Goal: Check status: Check status

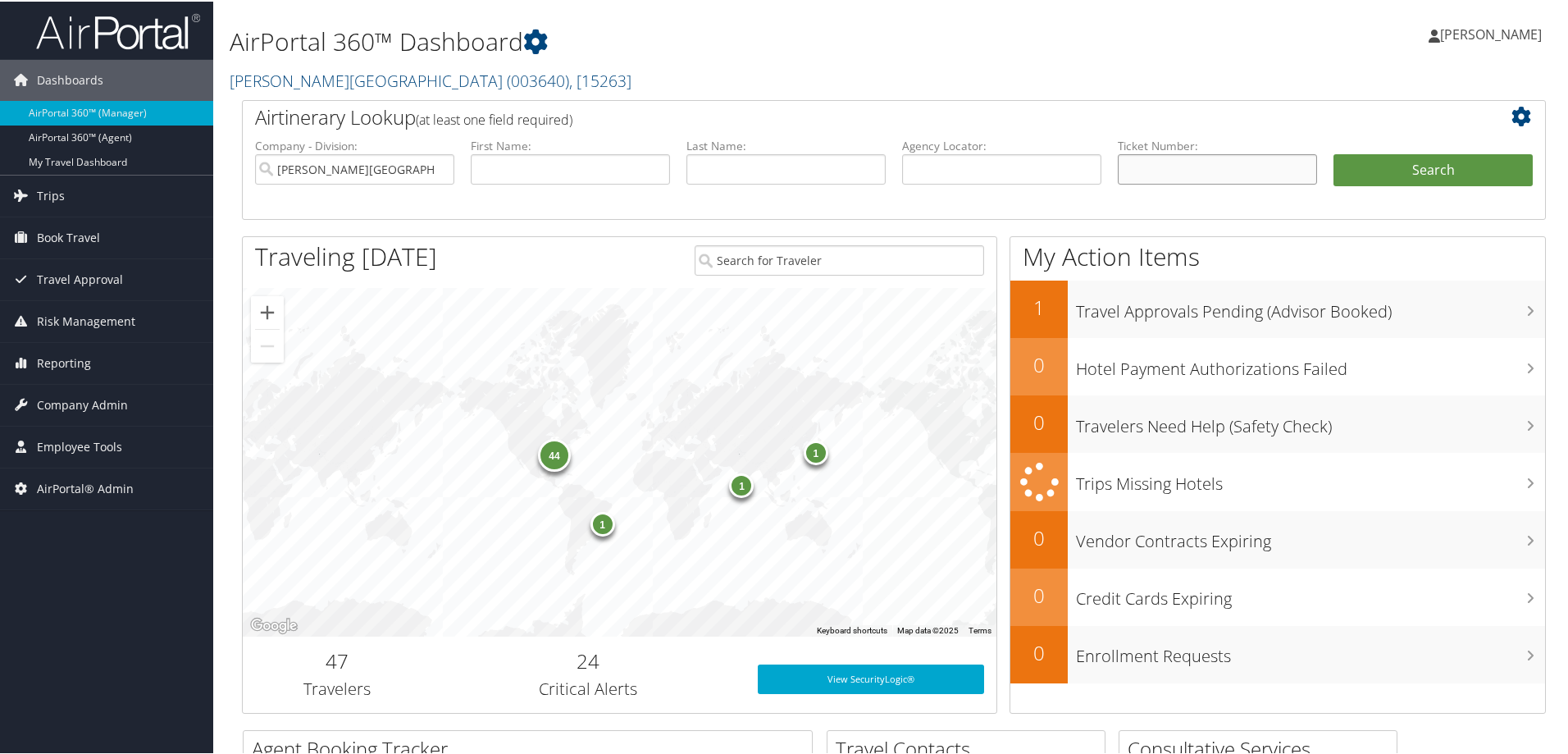
click at [1183, 162] on input "text" at bounding box center [1217, 167] width 199 height 30
paste input "5"
type input "5267141597748"
click at [1334, 153] on button "Search" at bounding box center [1433, 169] width 199 height 33
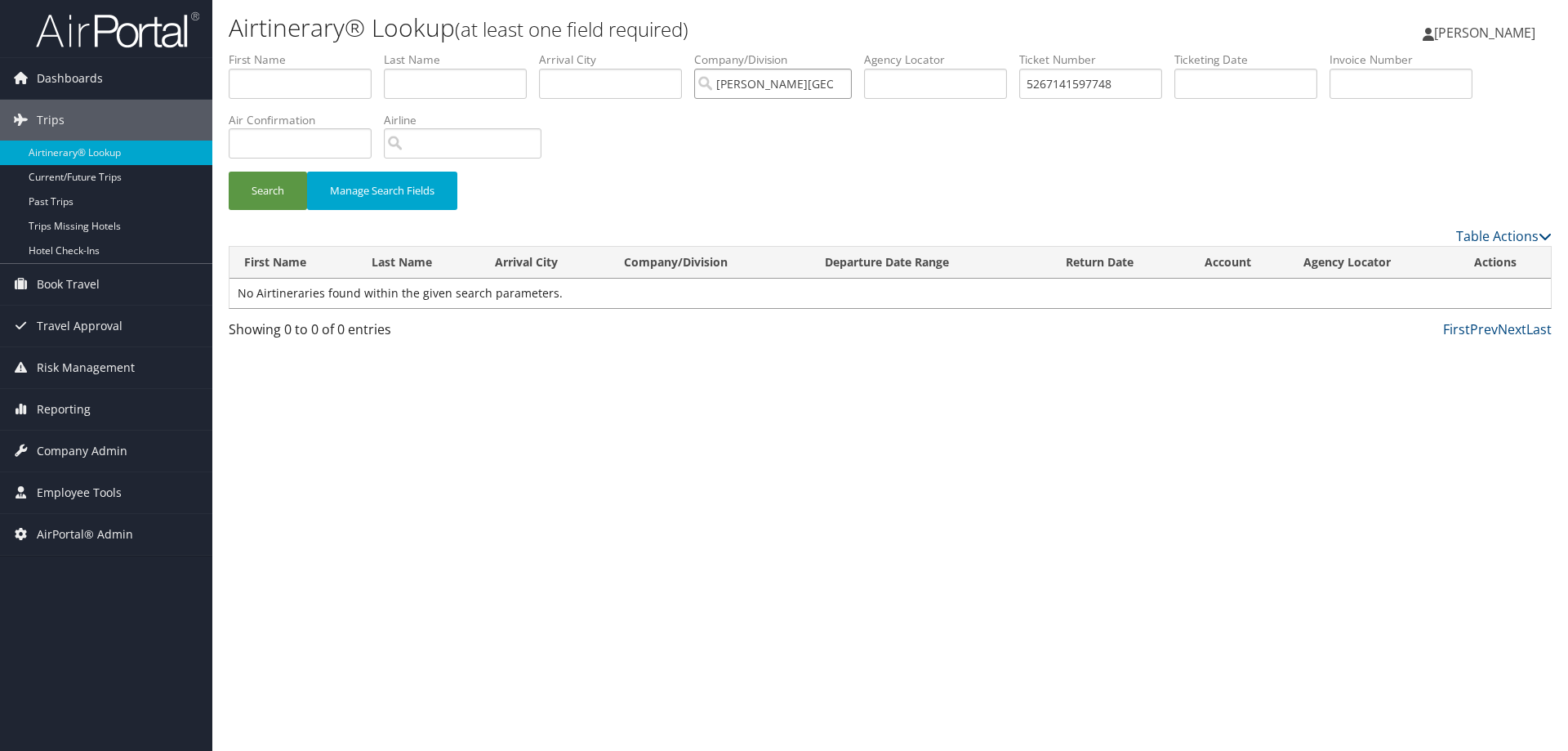
click at [847, 82] on input "[PERSON_NAME][GEOGRAPHIC_DATA]" at bounding box center [773, 83] width 158 height 30
click at [262, 197] on button "Search" at bounding box center [268, 191] width 78 height 39
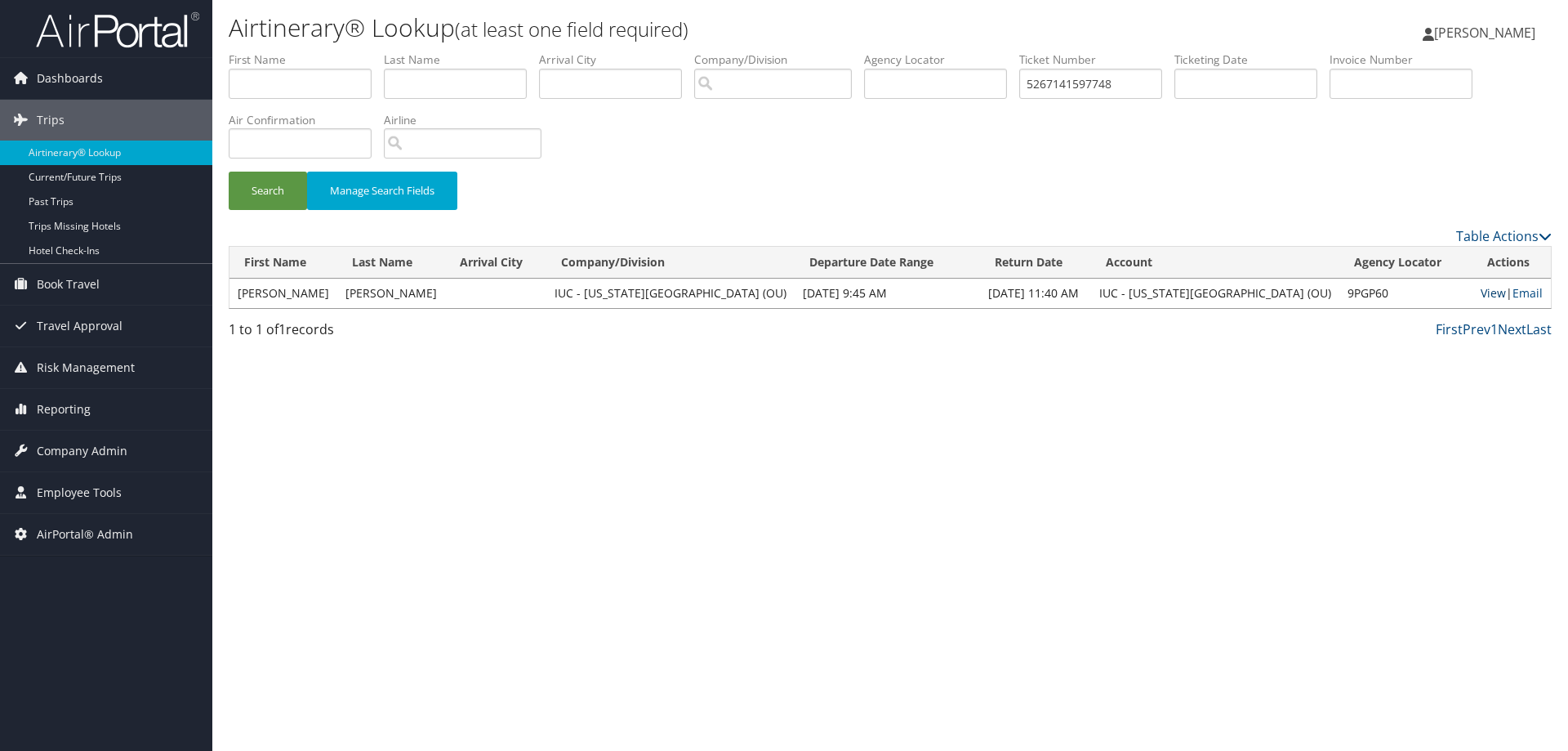
click at [1481, 295] on link "View" at bounding box center [1493, 293] width 26 height 15
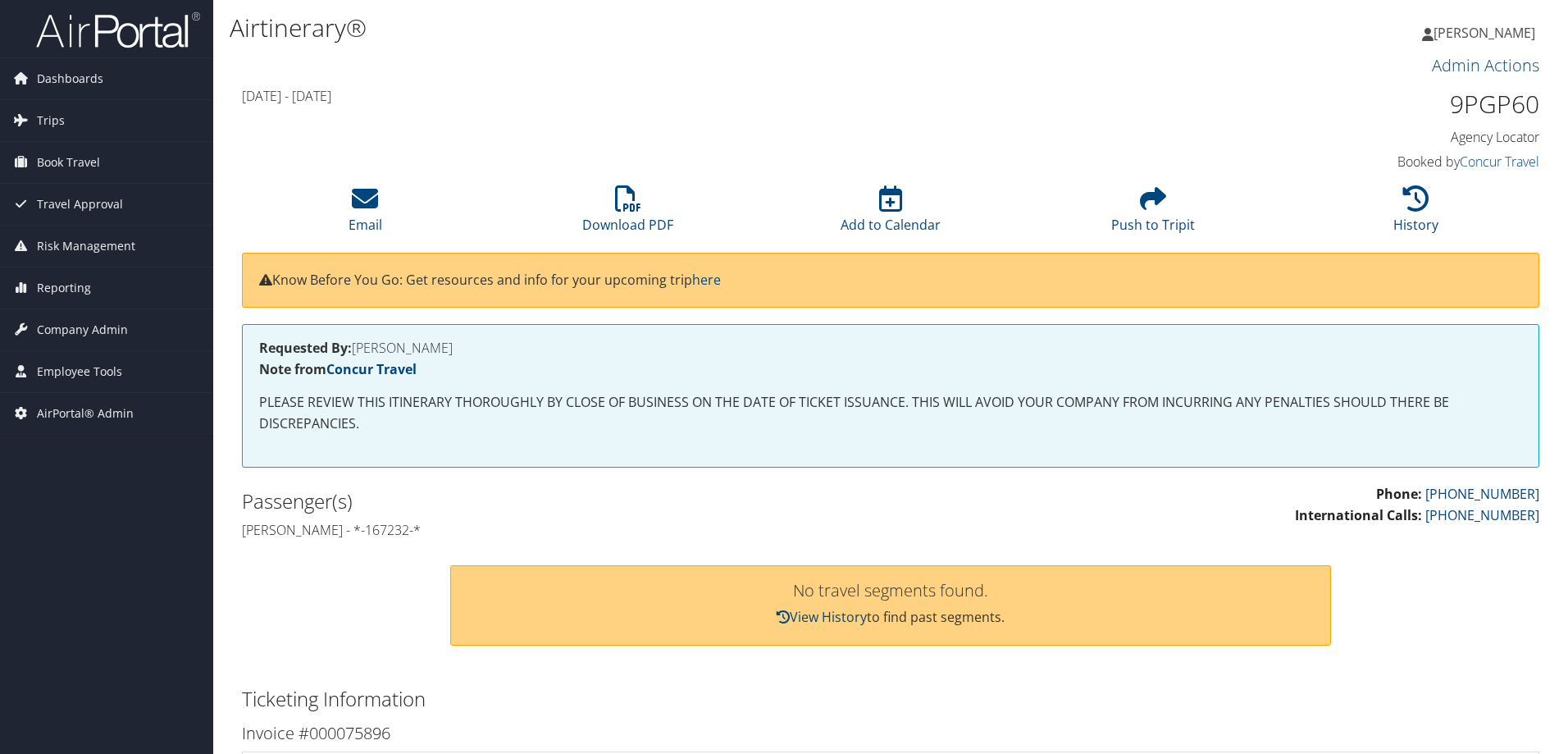
scroll to position [246, 0]
